Goal: Information Seeking & Learning: Learn about a topic

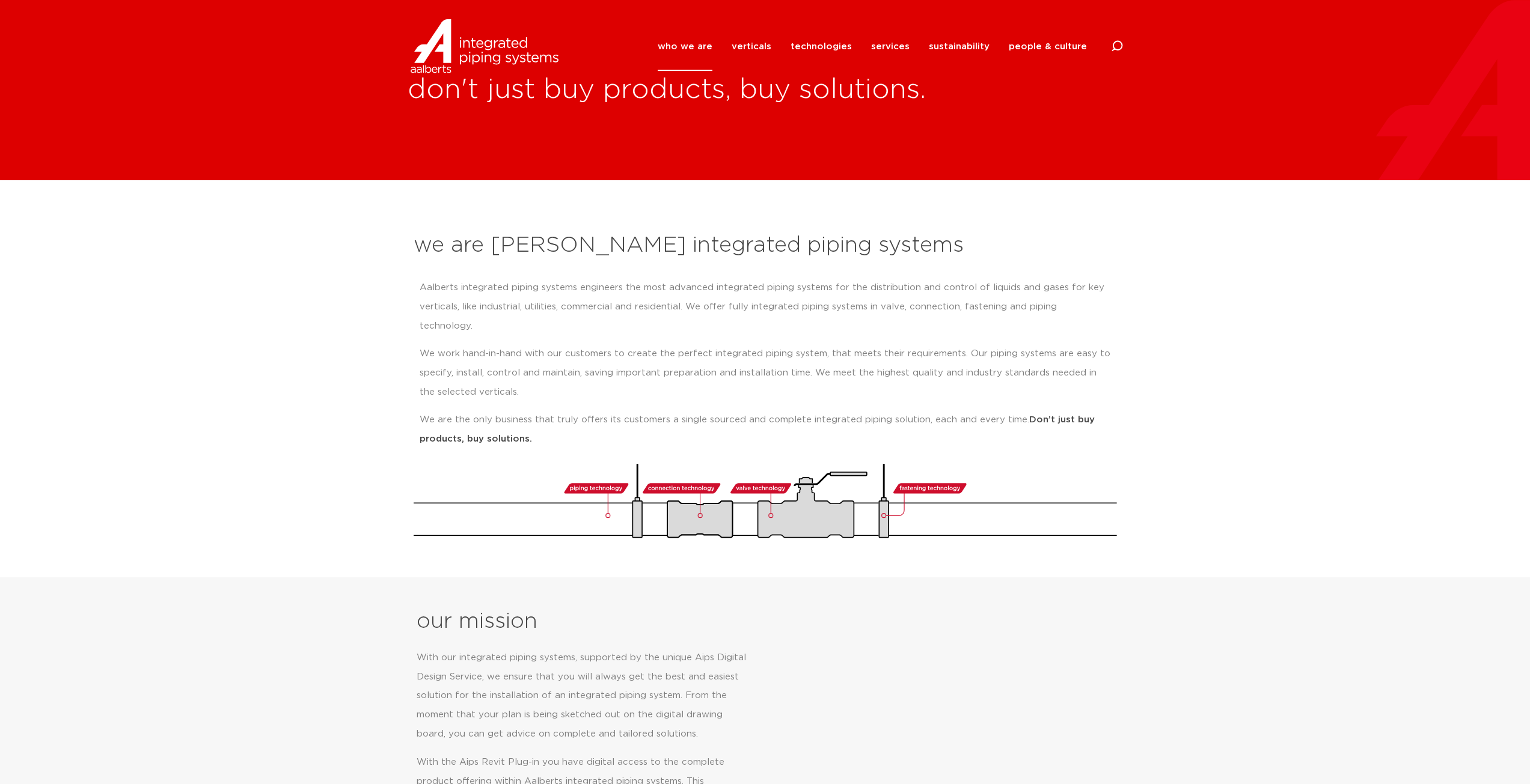
click at [756, 45] on link "verticals" at bounding box center [751, 46] width 40 height 48
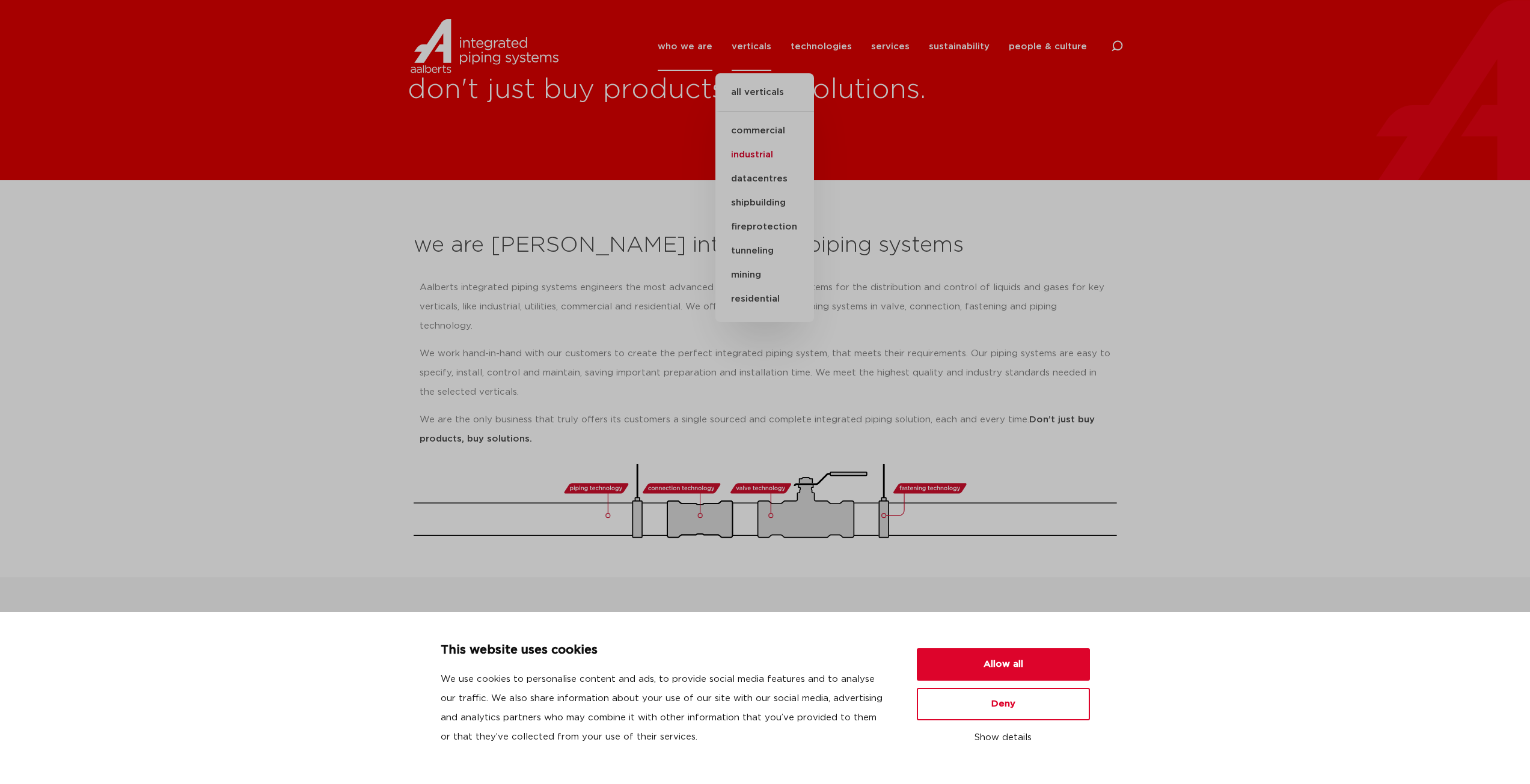
click at [754, 160] on link "industrial" at bounding box center [764, 155] width 98 height 24
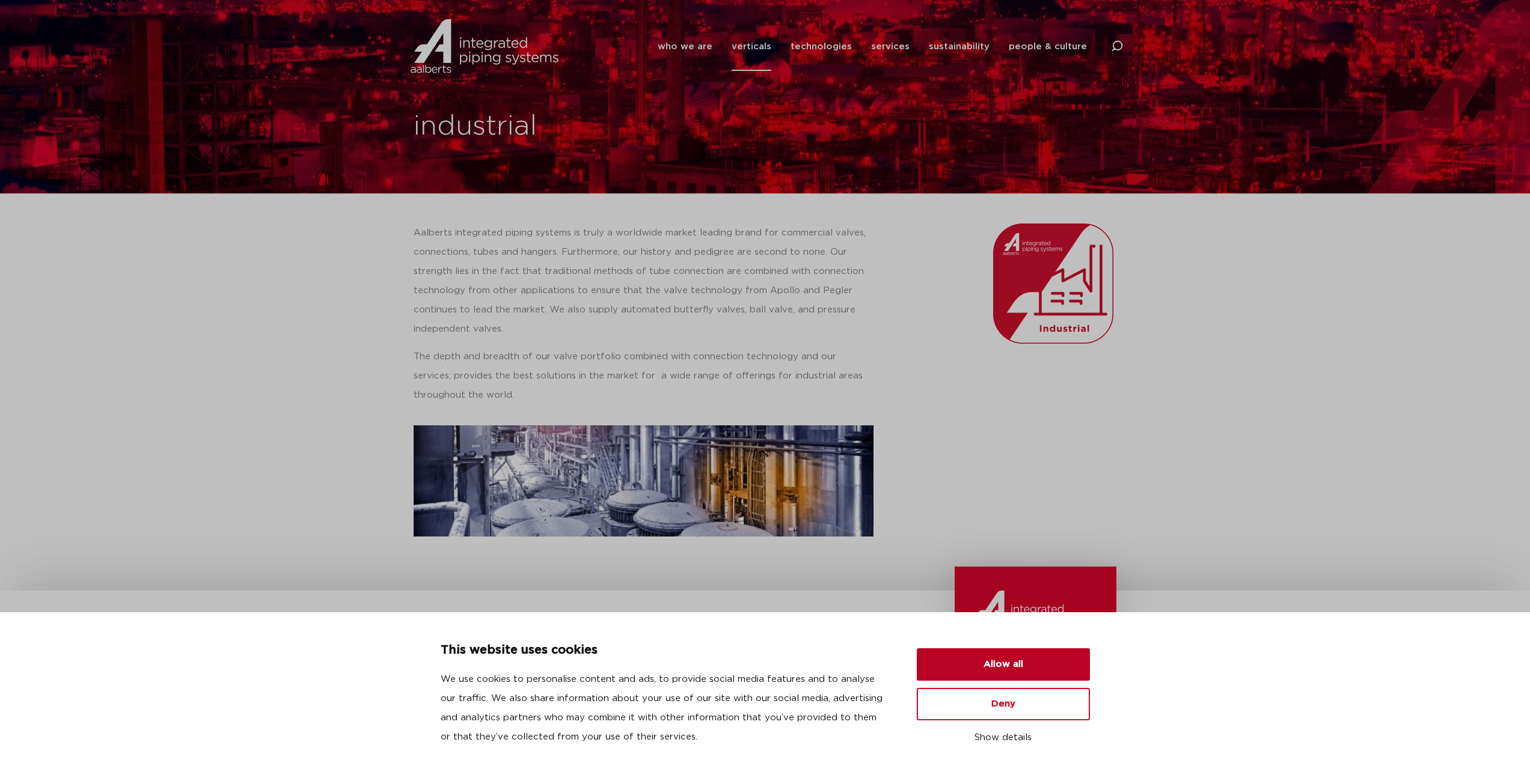
click at [999, 664] on button "Allow all" at bounding box center [1003, 665] width 173 height 33
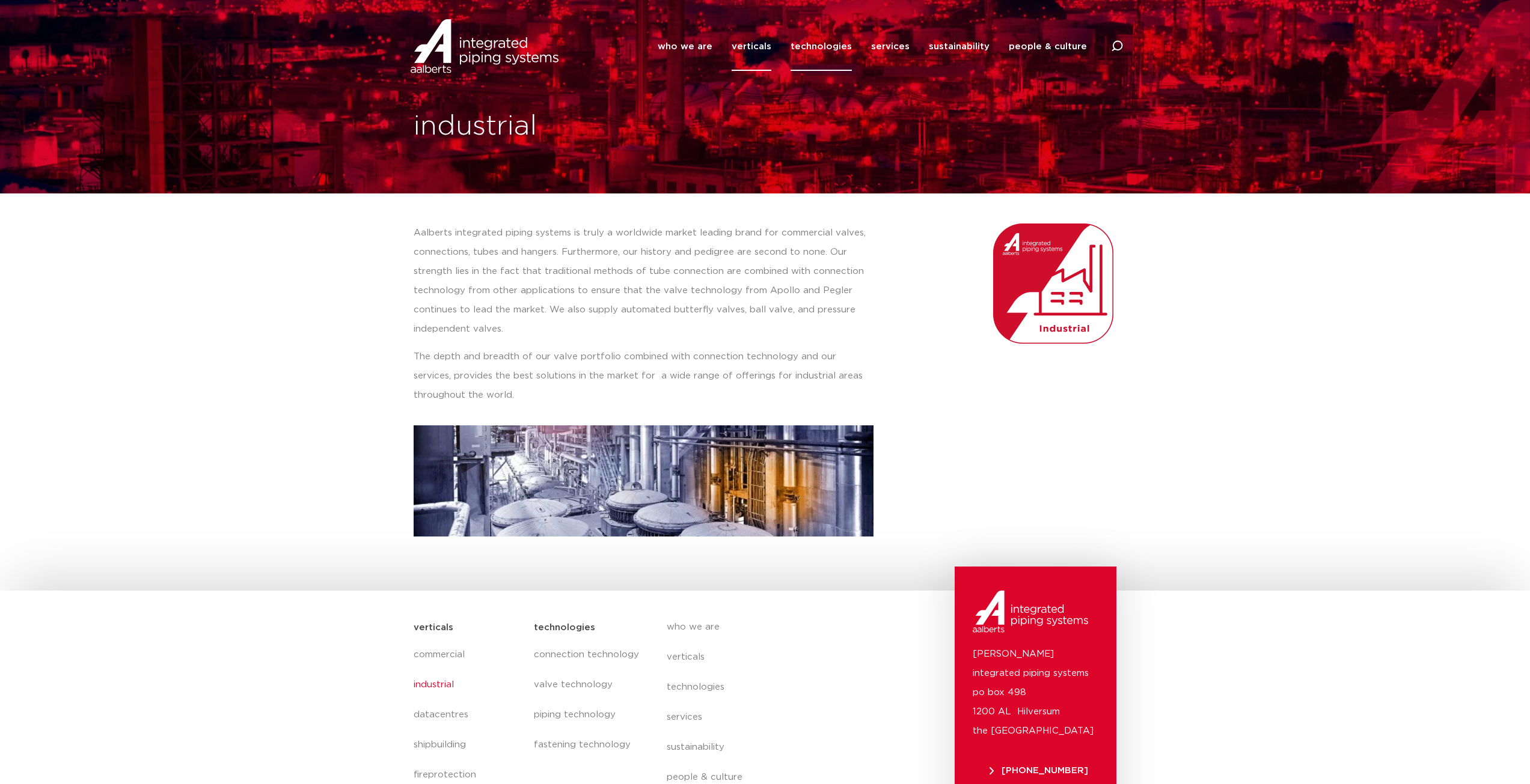
click at [817, 45] on link "technologies" at bounding box center [821, 46] width 61 height 48
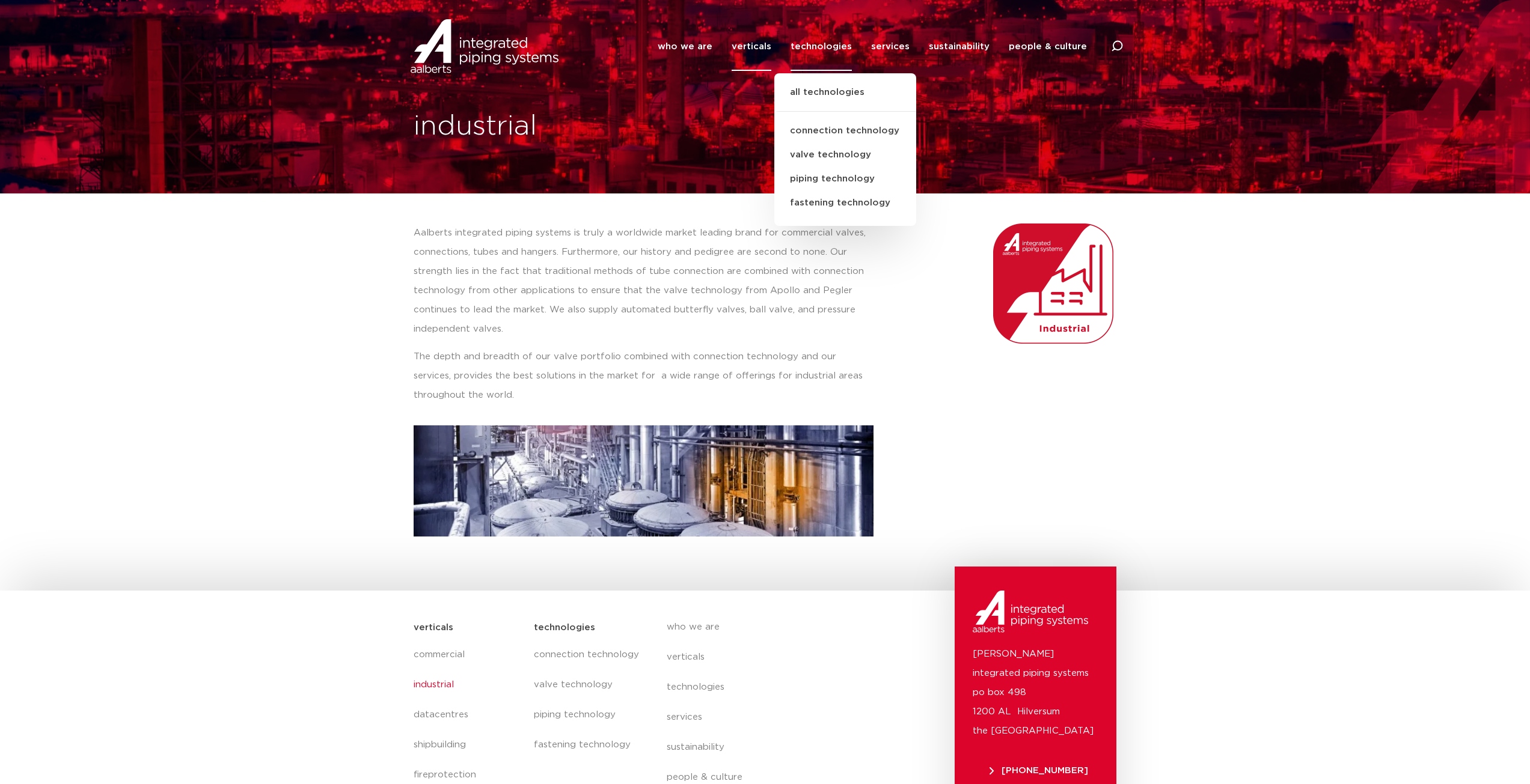
click at [771, 46] on link "verticals" at bounding box center [751, 46] width 40 height 48
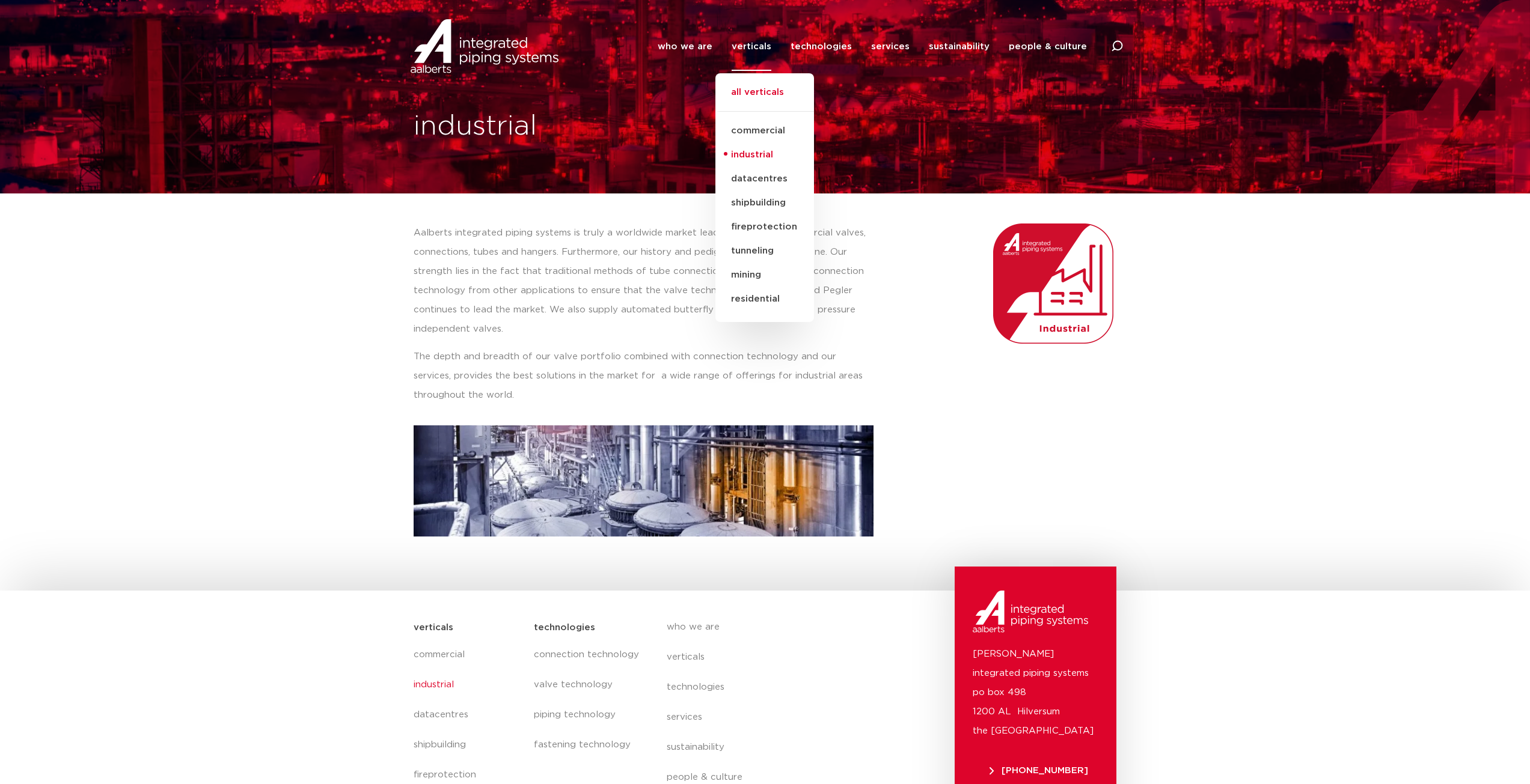
click at [765, 98] on link "all verticals" at bounding box center [764, 98] width 98 height 26
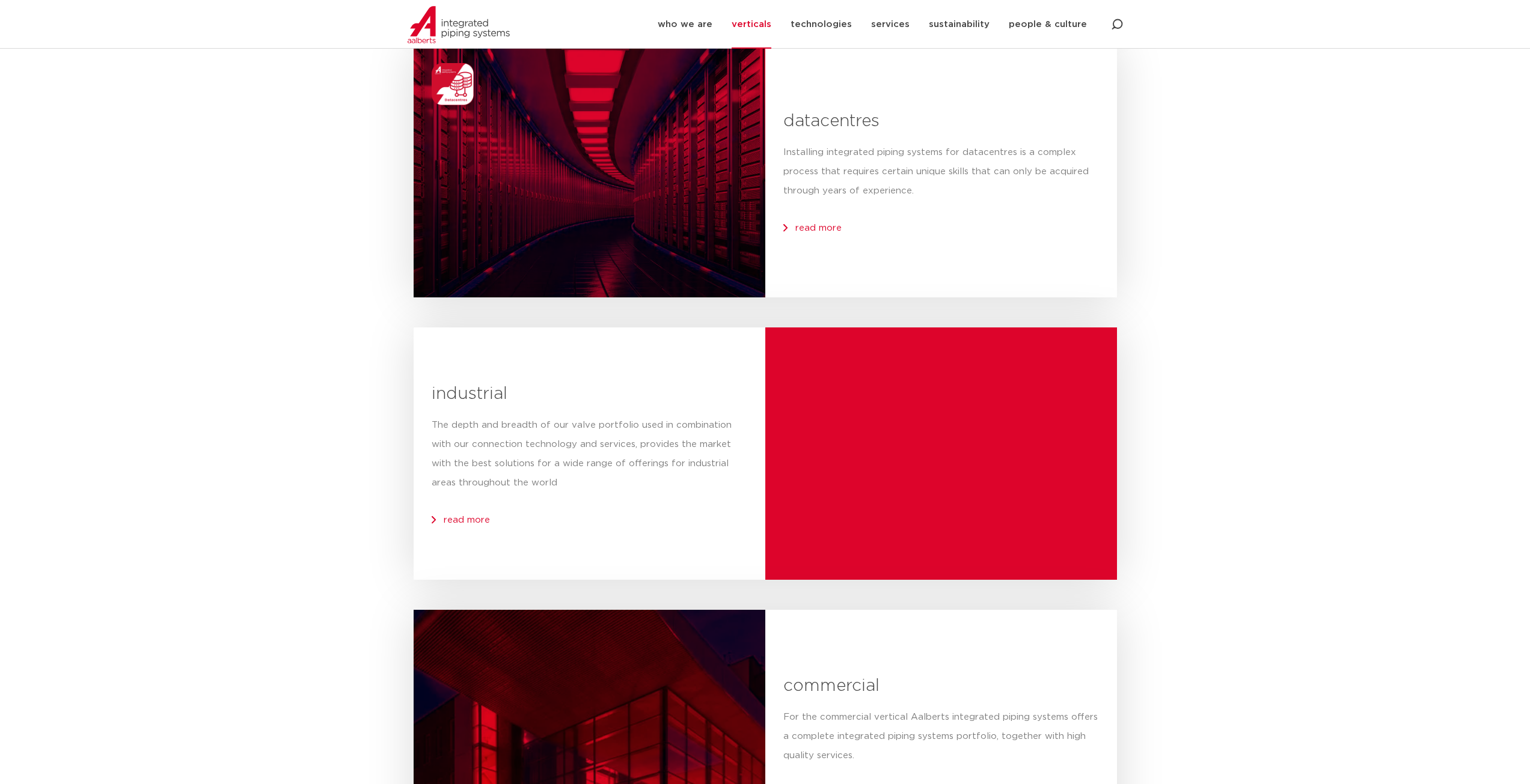
scroll to position [2223, 0]
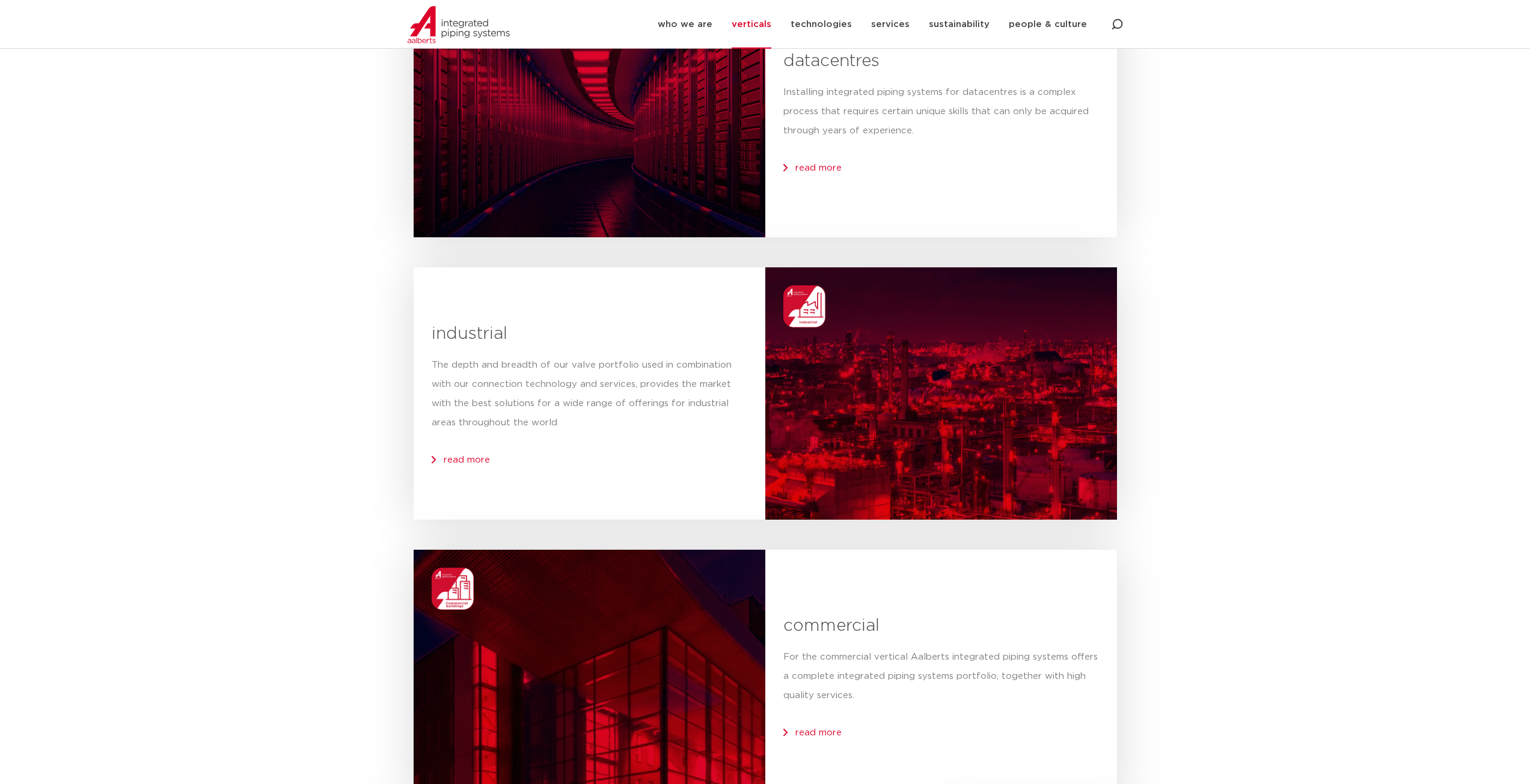
click at [454, 465] on div "read more" at bounding box center [589, 459] width 315 height 19
click at [454, 459] on span "read more" at bounding box center [466, 460] width 47 height 9
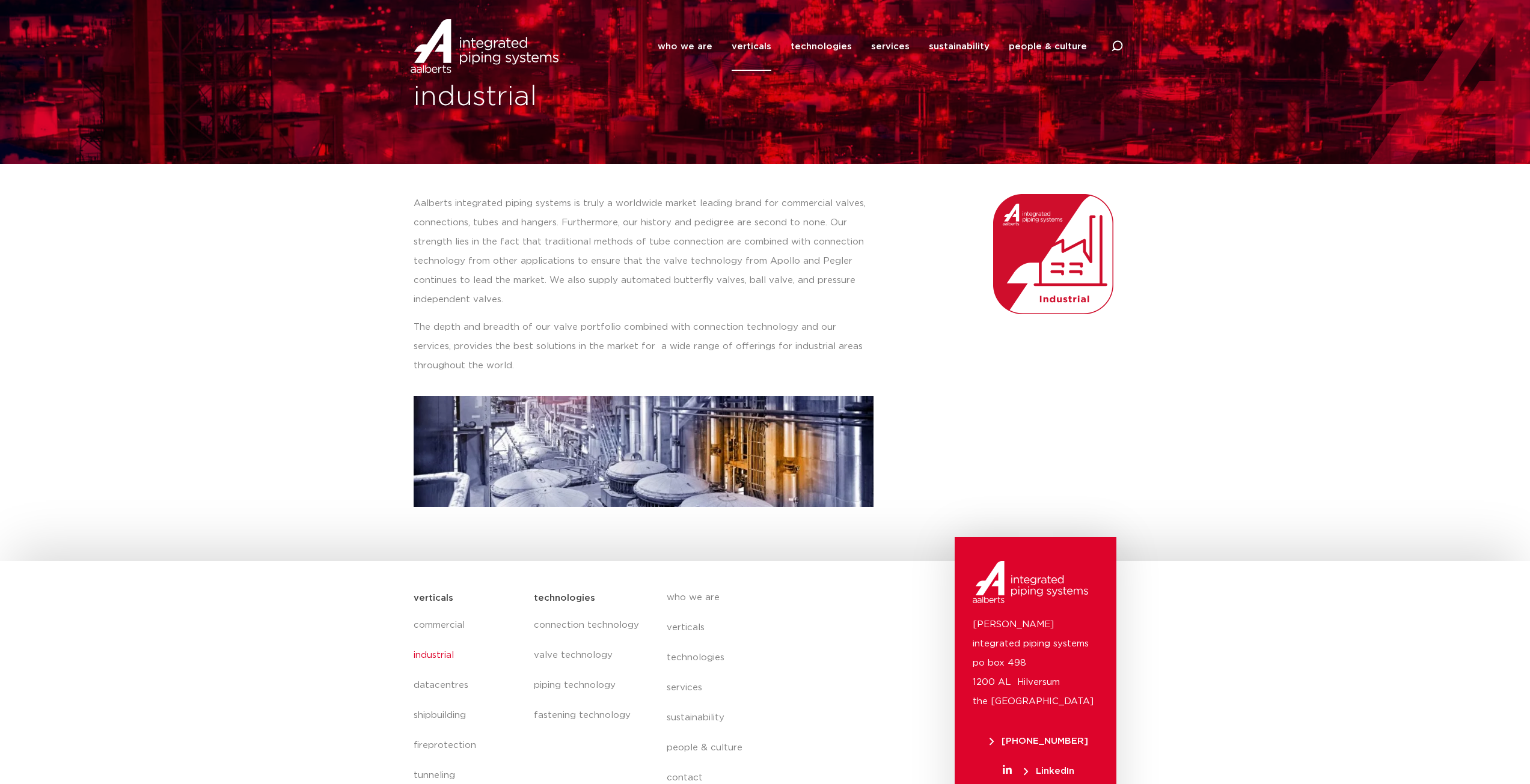
scroll to position [118, 0]
